Goal: Task Accomplishment & Management: Use online tool/utility

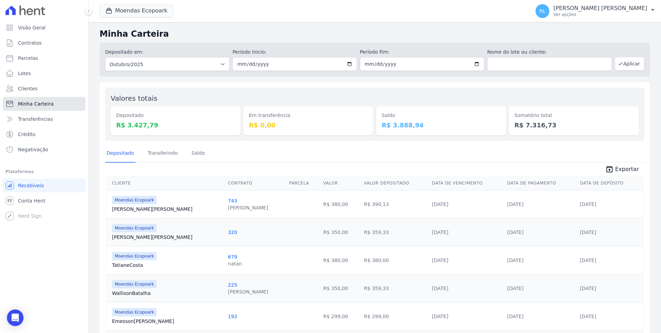
click at [44, 103] on span "Minha Carteira" at bounding box center [36, 103] width 36 height 7
click at [45, 56] on link "Parcelas" at bounding box center [44, 58] width 83 height 14
select select
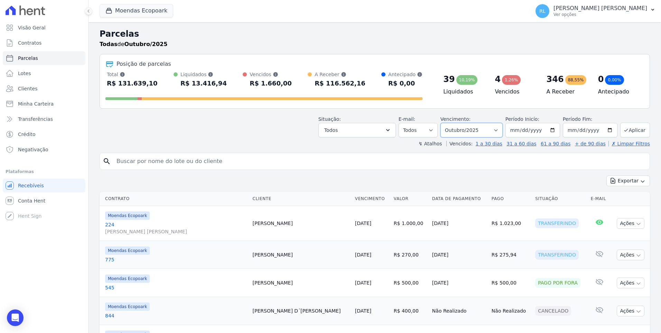
click at [472, 129] on select "[GEOGRAPHIC_DATA] por período ──────── Todos os meses Outubro/2022 Novembro/202…" at bounding box center [472, 130] width 62 height 15
select select "09/2025"
click at [446, 123] on select "[GEOGRAPHIC_DATA] por período ──────── Todos os meses Outubro/2022 Novembro/202…" at bounding box center [472, 130] width 62 height 15
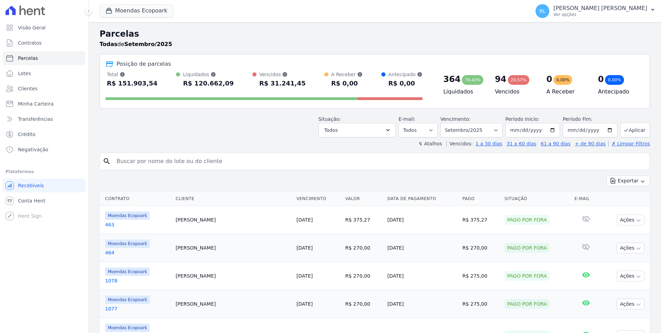
select select
click at [391, 131] on icon "button" at bounding box center [388, 130] width 7 height 7
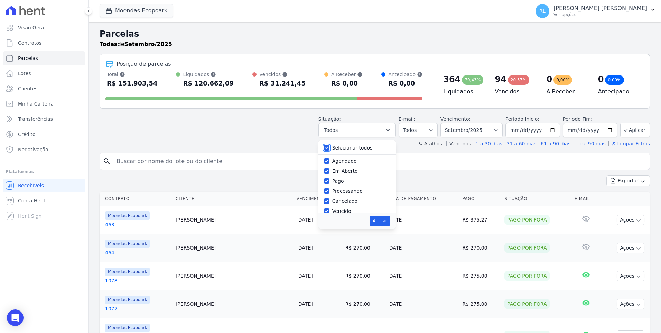
click at [330, 147] on input "Selecionar todos" at bounding box center [327, 148] width 6 height 6
checkbox input "false"
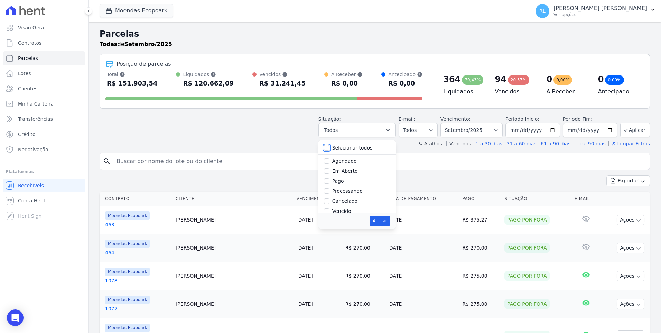
checkbox input "false"
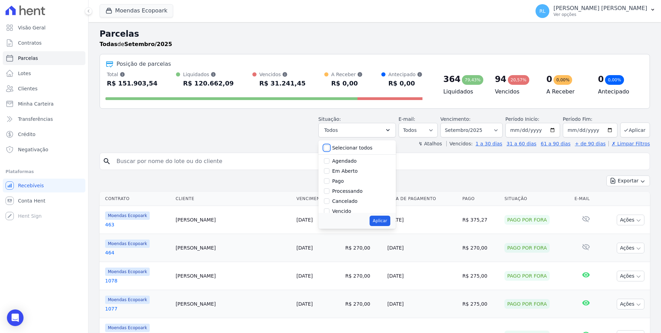
checkbox input "false"
click at [330, 181] on input "Pago" at bounding box center [327, 181] width 6 height 6
checkbox input "true"
click at [330, 192] on input "Processando" at bounding box center [327, 191] width 6 height 6
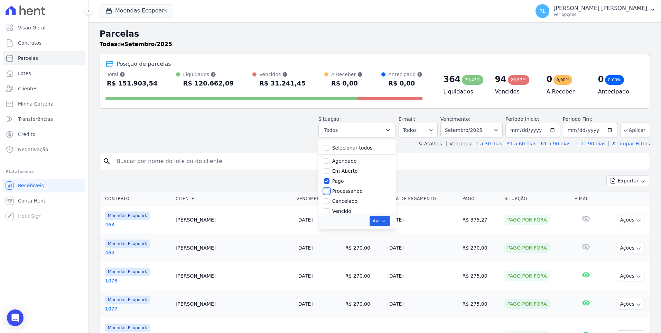
checkbox input "true"
click at [330, 175] on input "Transferindo" at bounding box center [327, 175] width 6 height 6
checkbox input "true"
click at [330, 186] on input "Depositado" at bounding box center [327, 185] width 6 height 6
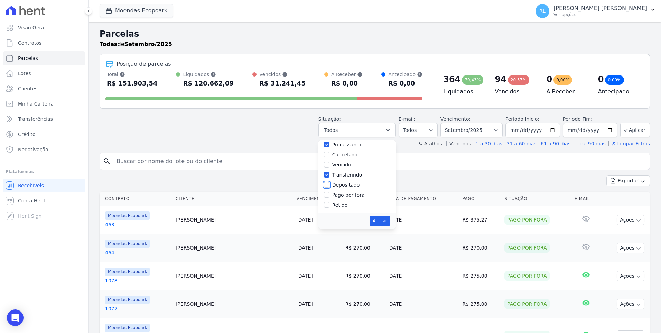
checkbox input "true"
click at [330, 194] on input "Pago por fora" at bounding box center [327, 195] width 6 height 6
checkbox input "true"
click at [387, 221] on button "Aplicar" at bounding box center [380, 220] width 20 height 10
select select "paid"
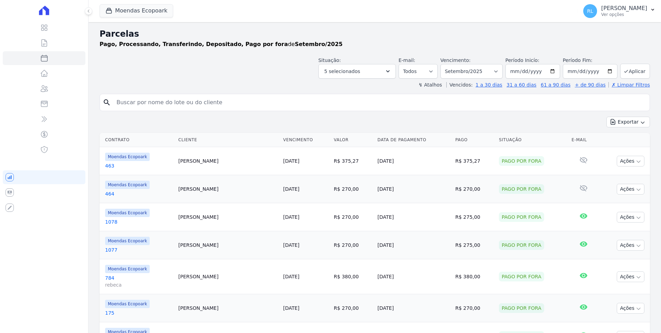
select select
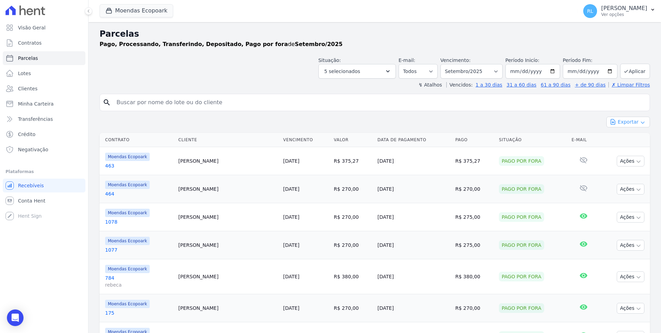
click at [638, 118] on button "Exportar" at bounding box center [629, 122] width 44 height 11
click at [623, 149] on span "Exportar CSV" at bounding box center [627, 150] width 37 height 7
click at [499, 72] on select "[GEOGRAPHIC_DATA] por período ──────── Todos os meses Outubro/2022 Novembro/202…" at bounding box center [472, 71] width 62 height 15
select select "all"
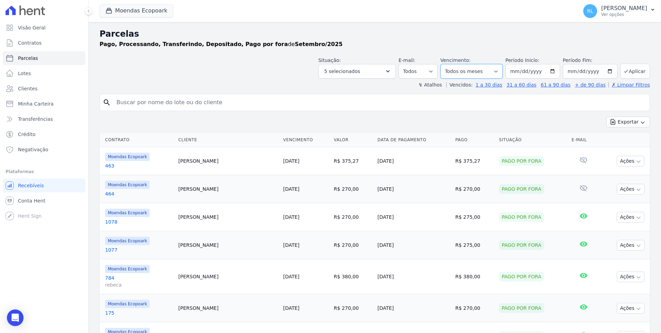
click at [446, 64] on select "[GEOGRAPHIC_DATA] por período ──────── Todos os meses Outubro/2022 Novembro/202…" at bounding box center [472, 71] width 62 height 15
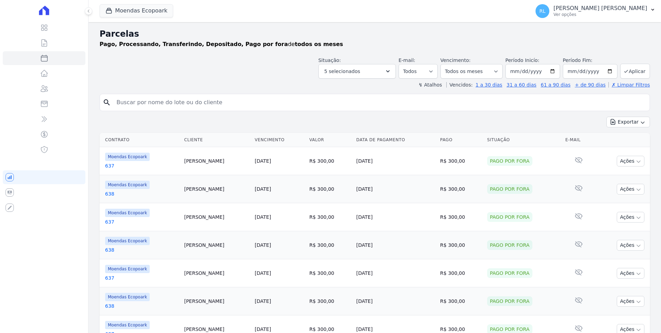
select select
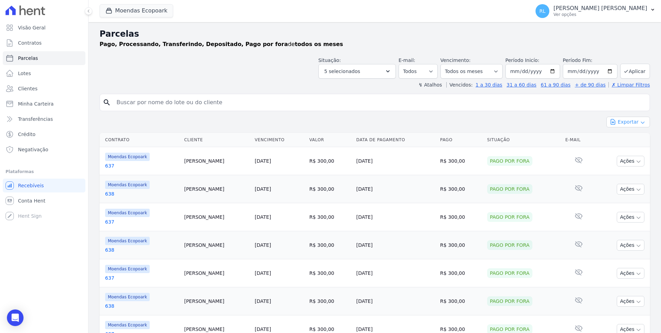
click at [629, 120] on button "Exportar" at bounding box center [629, 122] width 44 height 11
click at [622, 148] on span "Exportar CSV" at bounding box center [627, 150] width 37 height 7
